Goal: Transaction & Acquisition: Purchase product/service

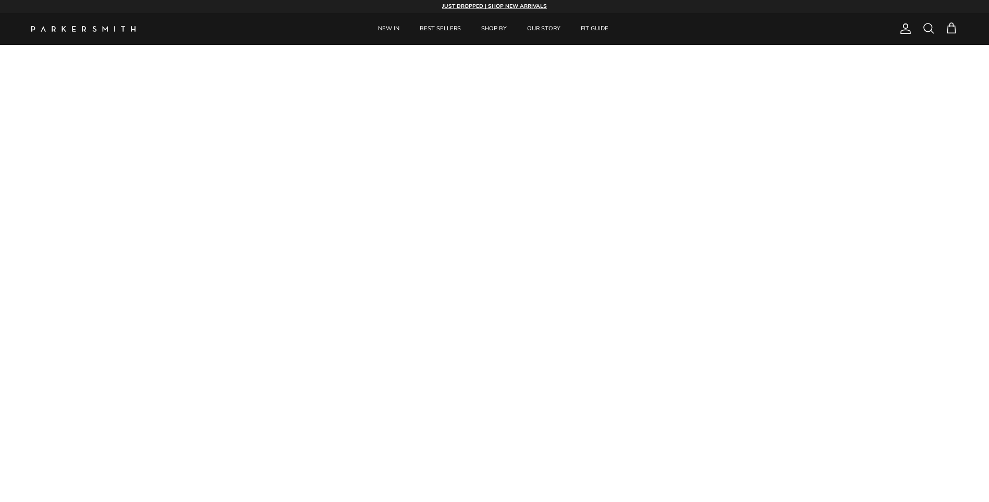
click at [438, 29] on link "BEST SELLERS" at bounding box center [440, 29] width 60 height 32
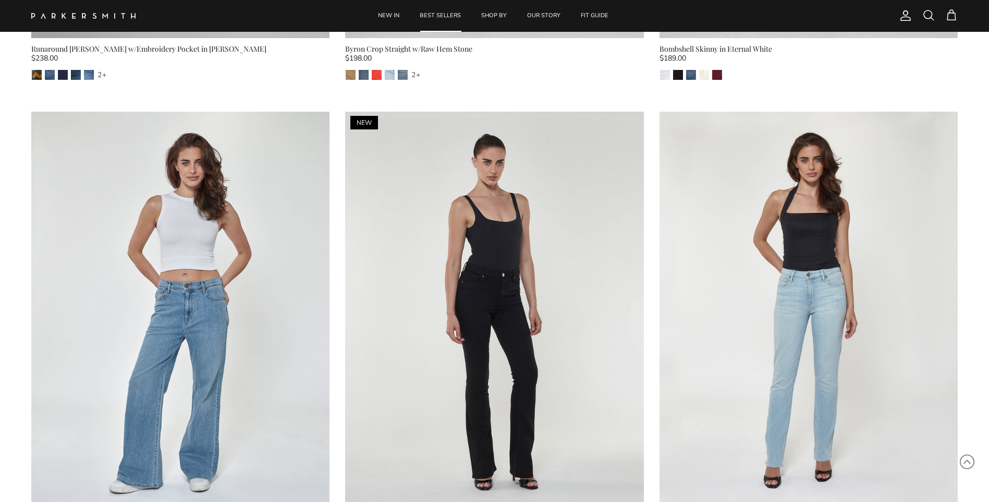
scroll to position [1405, 0]
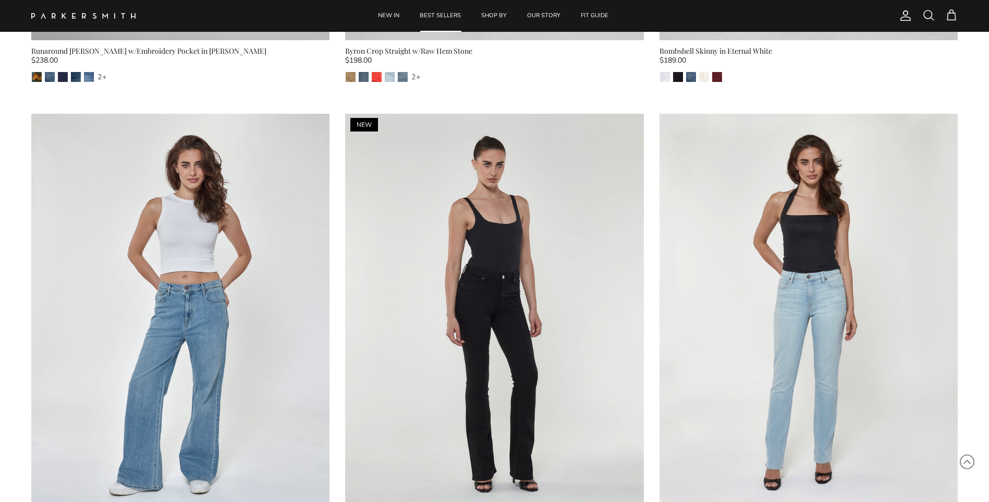
click at [533, 177] on img at bounding box center [494, 313] width 298 height 398
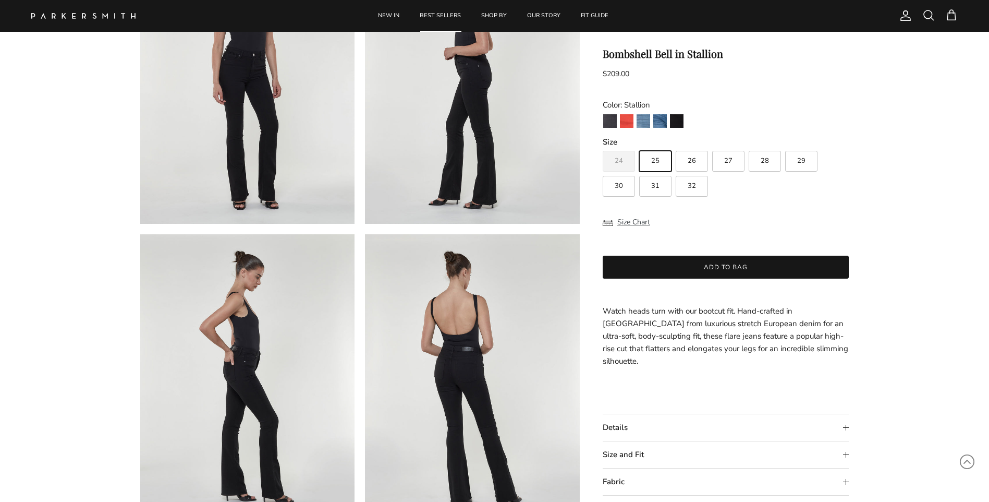
scroll to position [153, 0]
click at [844, 442] on summary "Size and Fit" at bounding box center [726, 454] width 247 height 27
